Goal: Task Accomplishment & Management: Complete application form

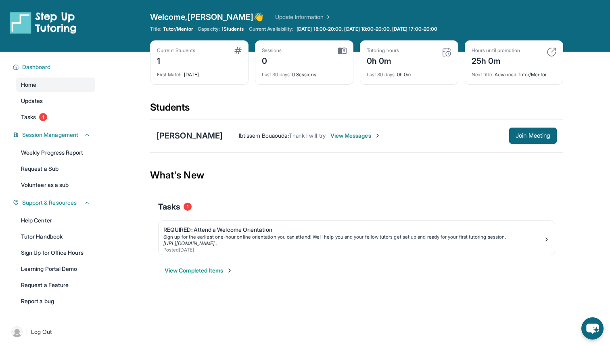
click at [367, 136] on span "View Messages" at bounding box center [355, 136] width 50 height 8
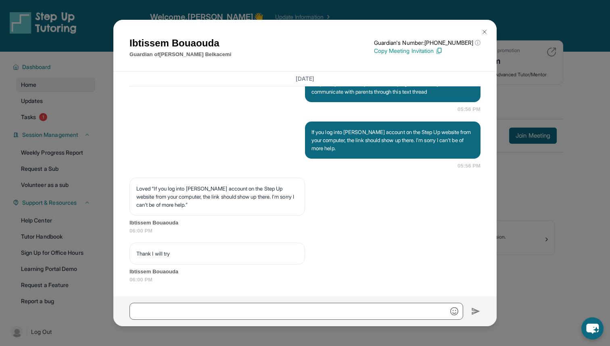
scroll to position [1292, 0]
click at [482, 34] on img at bounding box center [484, 32] width 6 height 6
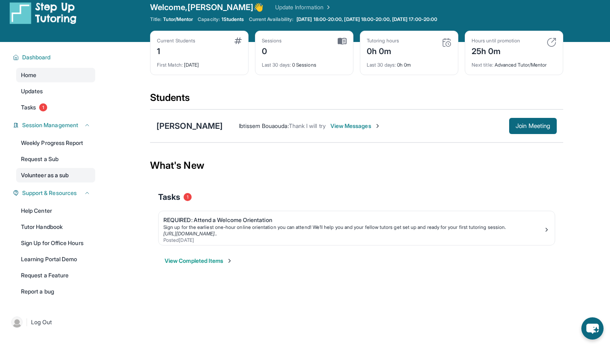
scroll to position [9, 0]
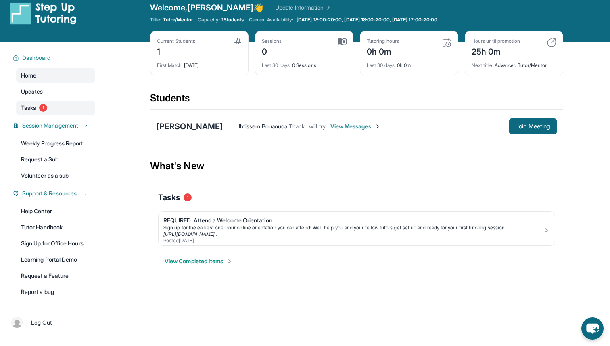
click at [43, 110] on span "1" at bounding box center [43, 108] width 8 height 8
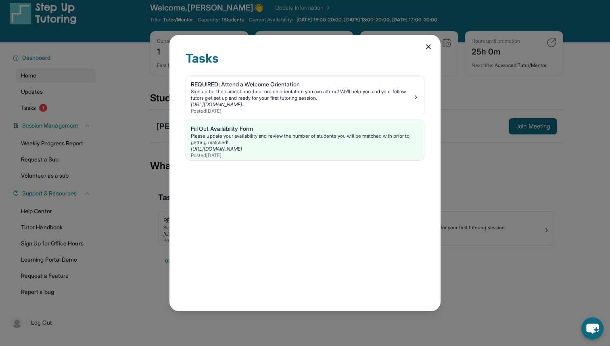
click at [424, 43] on div "Tasks REQUIRED: Attend a Welcome Orientation Sign up for the earliest one-hour …" at bounding box center [304, 173] width 271 height 277
click at [51, 96] on div "Tasks REQUIRED: Attend a Welcome Orientation Sign up for the earliest one-hour …" at bounding box center [305, 173] width 610 height 346
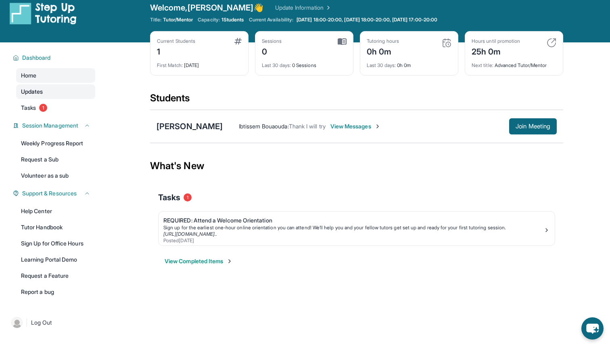
click at [41, 91] on span "Updates" at bounding box center [32, 92] width 22 height 8
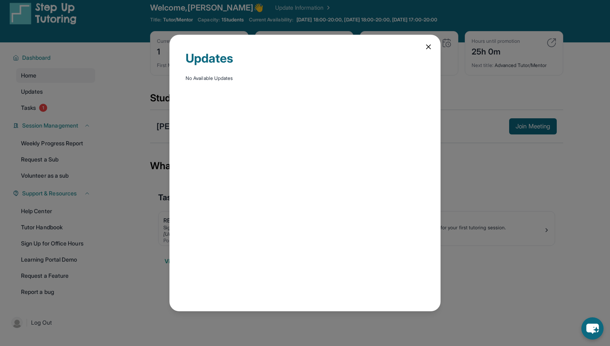
click at [428, 46] on icon at bounding box center [429, 47] width 4 height 4
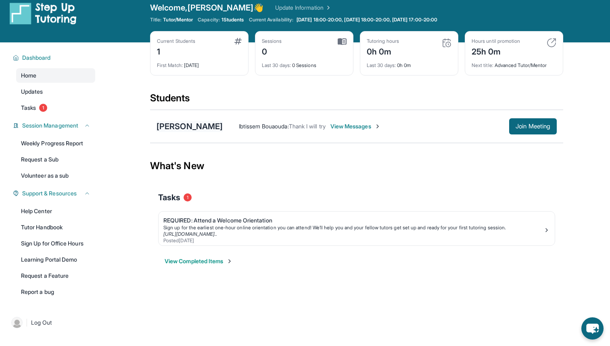
click at [198, 126] on div "[PERSON_NAME]" at bounding box center [190, 126] width 66 height 11
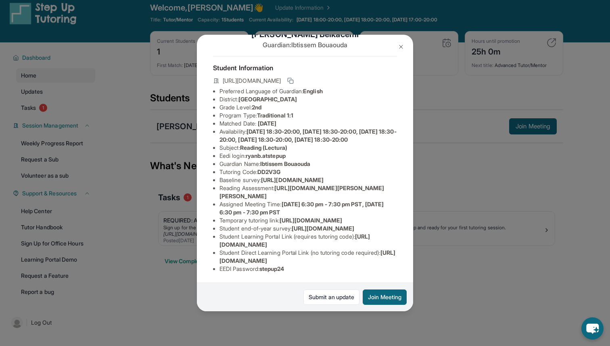
scroll to position [38, 0]
click at [261, 183] on span "[URL][DOMAIN_NAME]" at bounding box center [292, 179] width 63 height 7
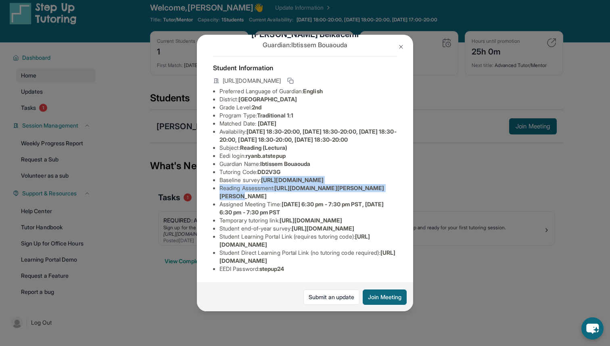
scroll to position [38, 285]
drag, startPoint x: 219, startPoint y: 179, endPoint x: 361, endPoint y: 199, distance: 143.3
click at [361, 199] on div "[PERSON_NAME] Guardian: [PERSON_NAME] Student Information [URL][DOMAIN_NAME] Pr…" at bounding box center [305, 173] width 216 height 277
copy span "[URL][DOMAIN_NAME]"
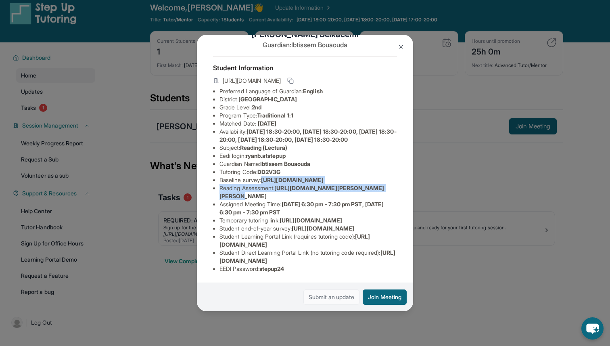
click at [327, 297] on link "Submit an update" at bounding box center [331, 296] width 56 height 15
click at [464, 235] on div "[PERSON_NAME] Guardian: [PERSON_NAME] Student Information [URL][DOMAIN_NAME] Pr…" at bounding box center [305, 173] width 610 height 346
